Goal: Task Accomplishment & Management: Manage account settings

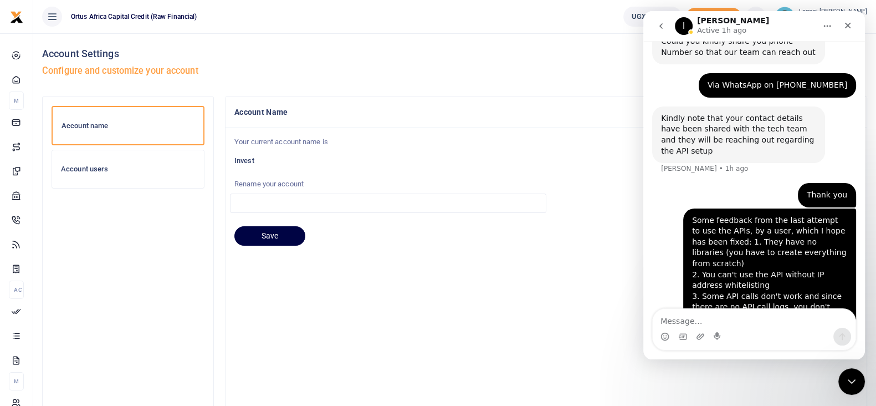
scroll to position [241, 0]
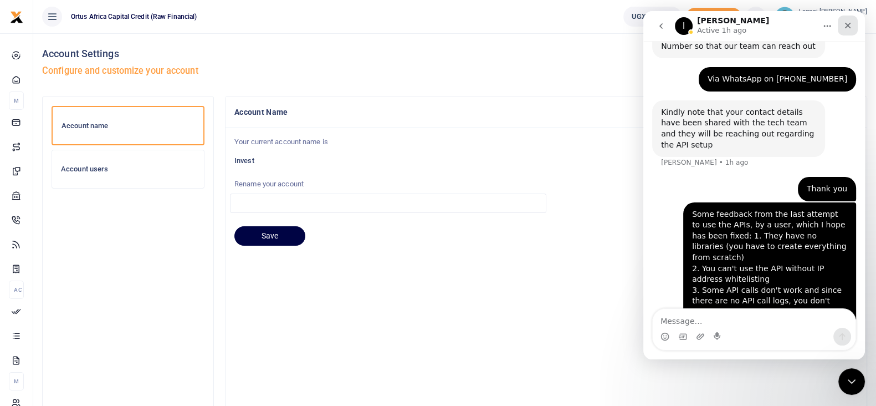
click at [852, 26] on div "Close" at bounding box center [848, 26] width 20 height 20
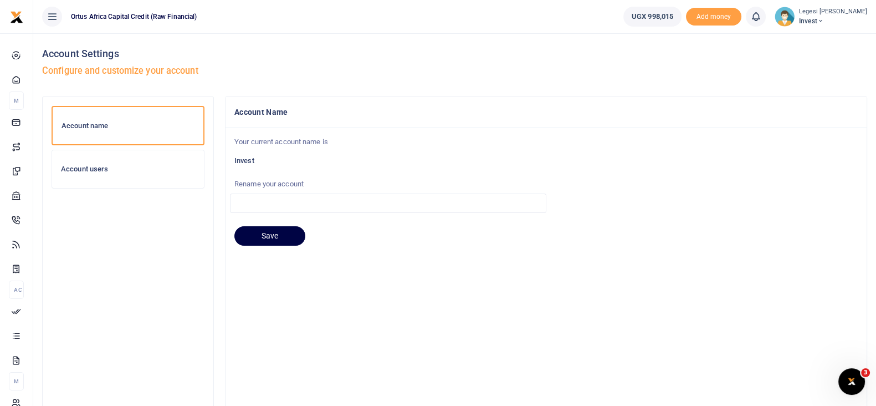
click at [842, 18] on span "Invest" at bounding box center [833, 21] width 68 height 10
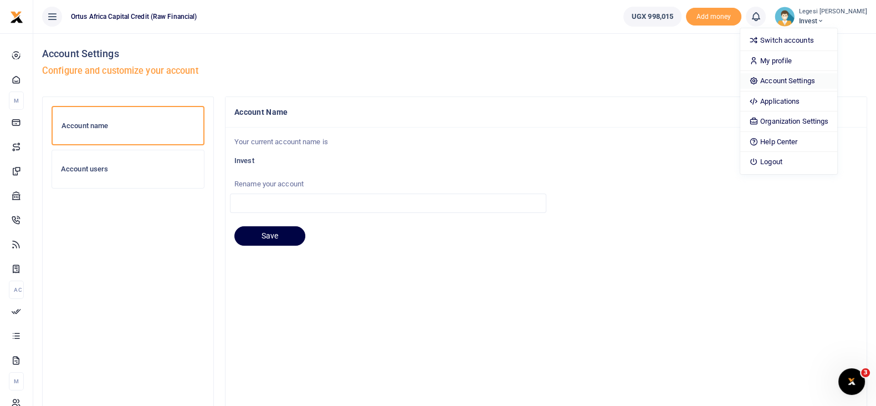
click at [795, 80] on link "Account Settings" at bounding box center [788, 81] width 97 height 16
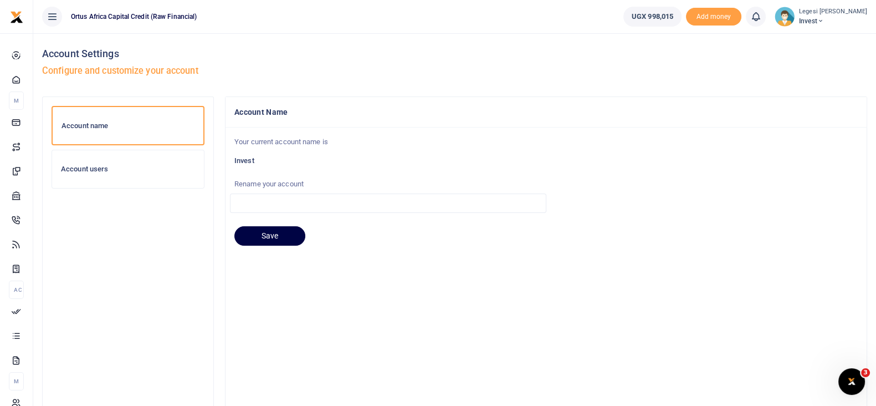
click at [150, 176] on div "Account users" at bounding box center [128, 169] width 152 height 38
click at [840, 22] on span "Invest" at bounding box center [833, 21] width 68 height 10
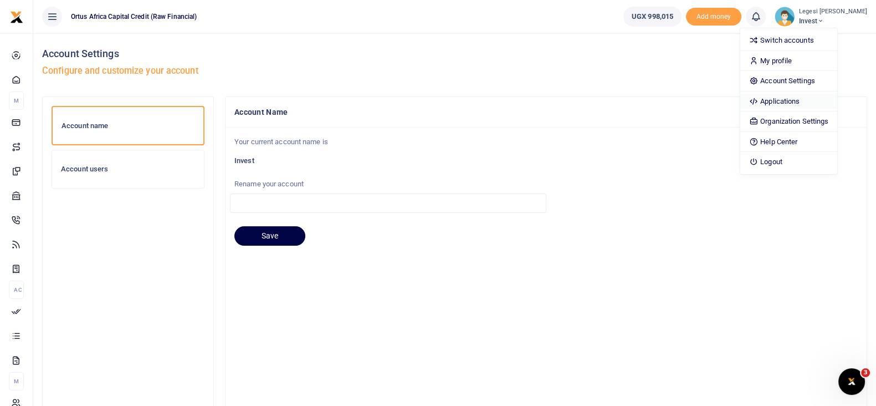
click at [801, 104] on link "Applications" at bounding box center [788, 102] width 97 height 16
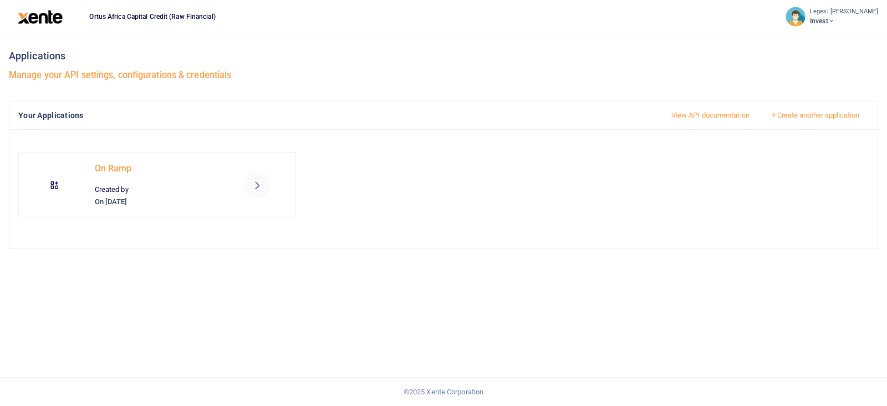
click at [256, 185] on icon at bounding box center [256, 184] width 13 height 13
